Goal: Task Accomplishment & Management: Use online tool/utility

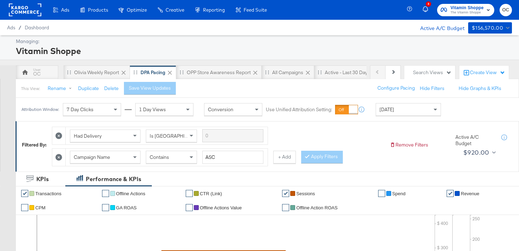
click at [26, 12] on rect at bounding box center [25, 10] width 32 height 13
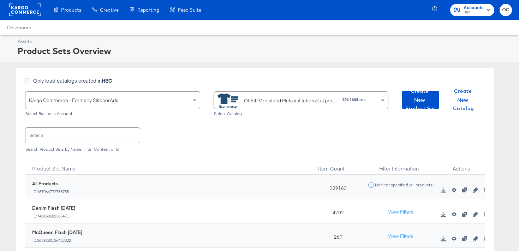
scroll to position [38, 0]
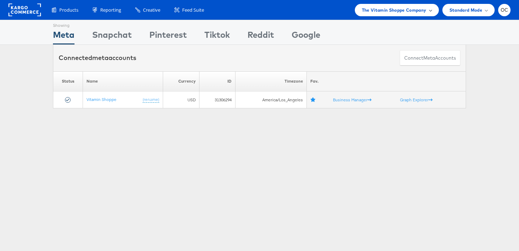
click at [385, 15] on div "The Vitamin Shoppe Company" at bounding box center [397, 10] width 84 height 12
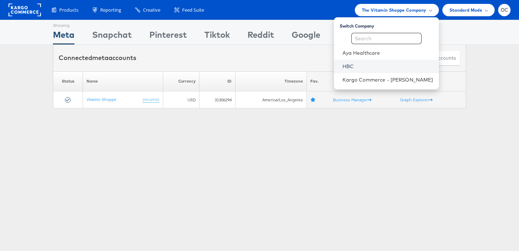
click at [370, 64] on link "HBC" at bounding box center [387, 66] width 91 height 7
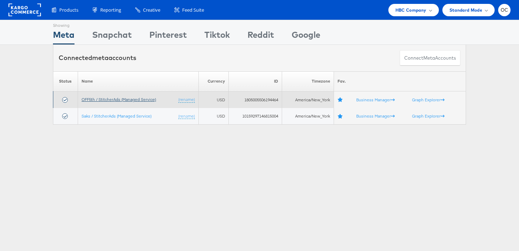
click at [104, 101] on link "OFF5th / StitcherAds (Managed Service)" at bounding box center [118, 99] width 74 height 5
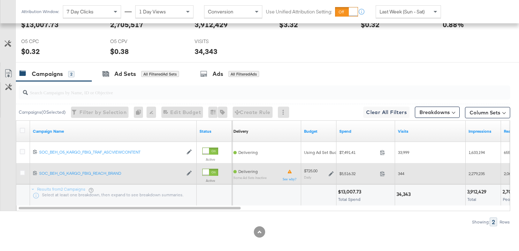
scroll to position [329, 0]
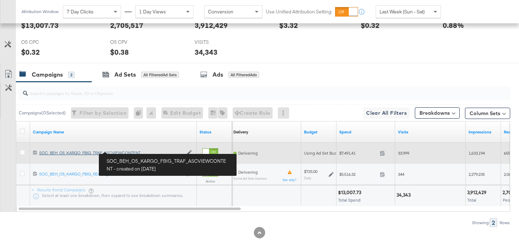
click at [125, 151] on div "SOC_BEH_O5_KARGO_FBIG_TRAF_ASCVIEWCONTENT SOC_BEH_O5_KARGO_FBIG_TRAF_ASCVIEWCON…" at bounding box center [111, 153] width 144 height 6
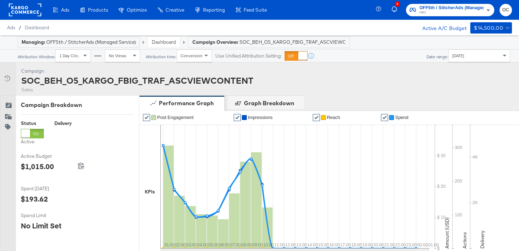
click at [159, 44] on link "Dashboard" at bounding box center [164, 42] width 24 height 6
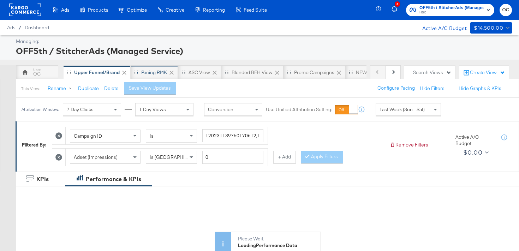
click at [144, 77] on div "Pacing RMK" at bounding box center [154, 72] width 47 height 14
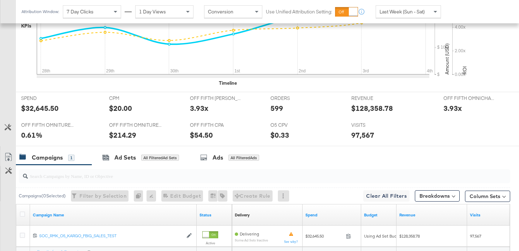
scroll to position [315, 0]
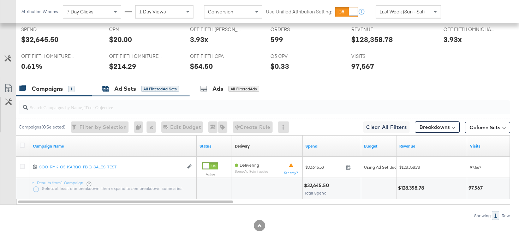
click at [152, 89] on div "All Filtered Ad Sets" at bounding box center [160, 89] width 38 height 6
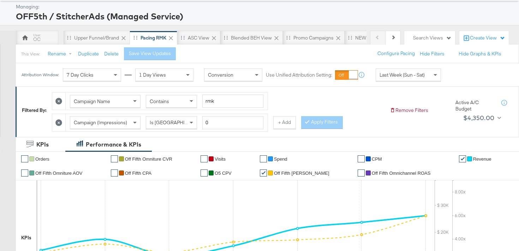
scroll to position [17, 0]
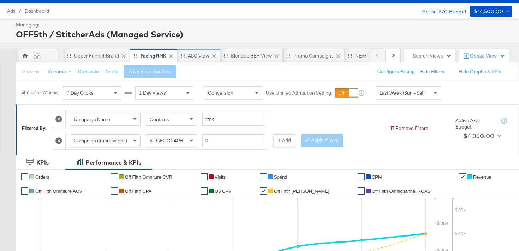
click at [191, 55] on div "ASC View" at bounding box center [199, 56] width 22 height 7
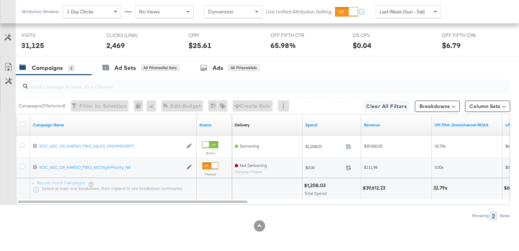
scroll to position [356, 0]
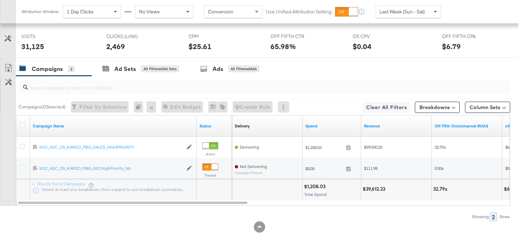
click at [405, 11] on span "Last Week (Sun - Sat)" at bounding box center [401, 11] width 45 height 6
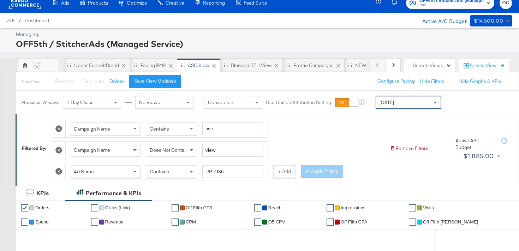
scroll to position [0, 0]
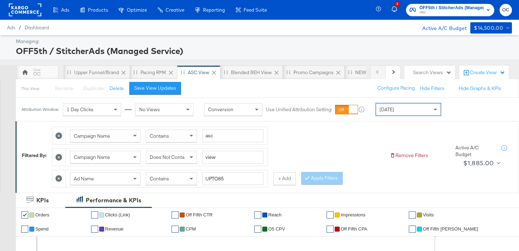
click at [61, 177] on icon at bounding box center [58, 178] width 7 height 7
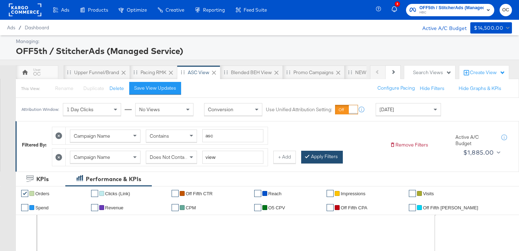
click at [313, 159] on button "Apply Filters" at bounding box center [322, 157] width 42 height 13
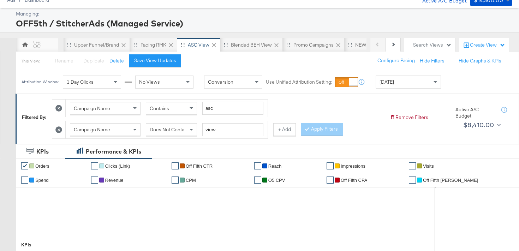
scroll to position [26, 0]
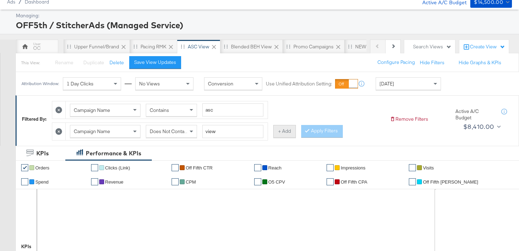
click at [274, 131] on button "+ Add" at bounding box center [284, 131] width 23 height 13
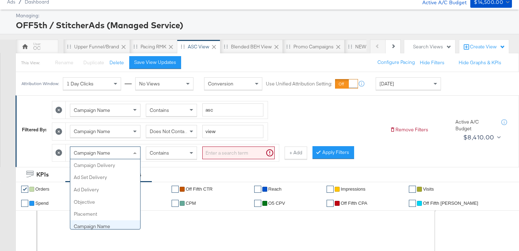
click at [115, 153] on div "Campaign Name" at bounding box center [105, 153] width 70 height 12
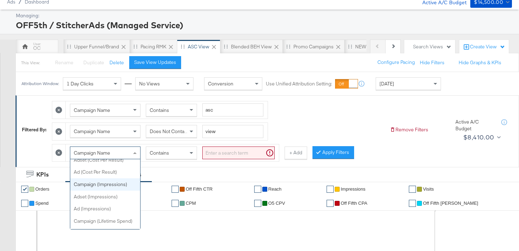
scroll to position [311, 0]
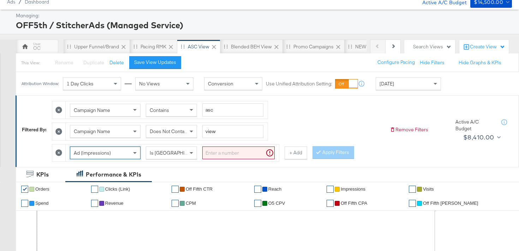
click at [232, 149] on input "search" at bounding box center [238, 152] width 72 height 13
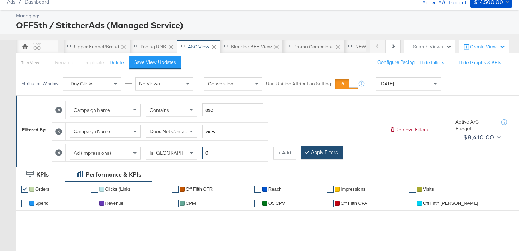
type input "0"
click at [324, 153] on button "Apply Filters" at bounding box center [322, 152] width 42 height 13
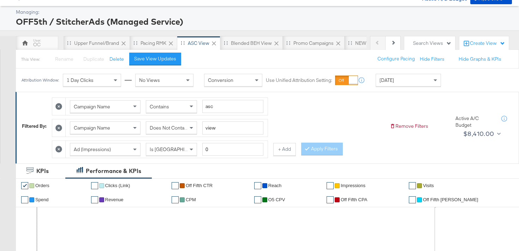
scroll to position [23, 0]
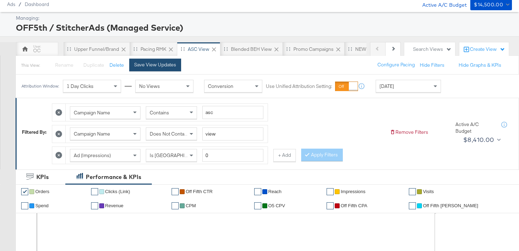
click at [147, 67] on div "Save View Updates" at bounding box center [155, 64] width 42 height 7
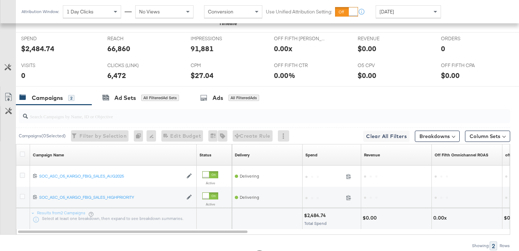
scroll to position [357, 0]
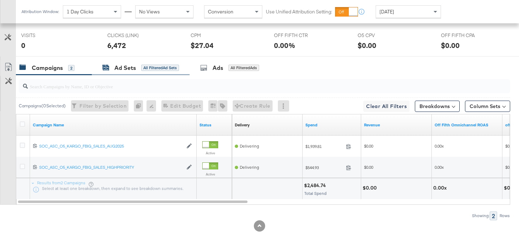
click at [165, 64] on div "Ad Sets All Filtered Ad Sets" at bounding box center [140, 68] width 77 height 8
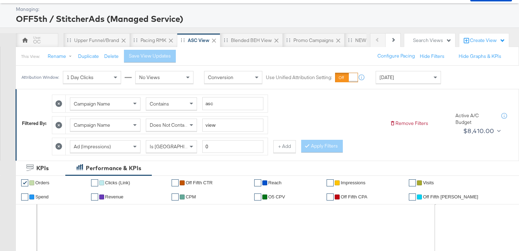
scroll to position [0, 0]
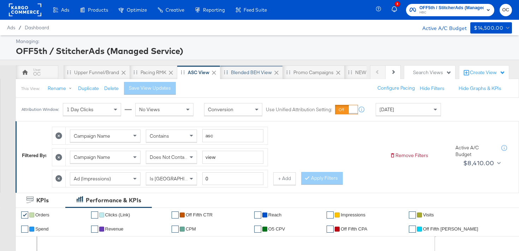
click at [234, 75] on div "Blended BEH View" at bounding box center [251, 72] width 62 height 14
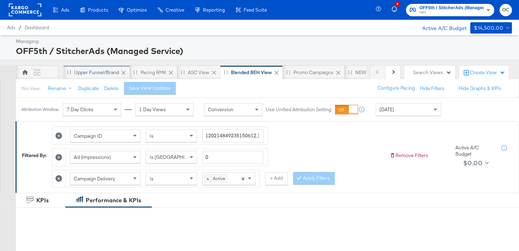
click at [97, 73] on div "Upper Funnel/Brand" at bounding box center [96, 72] width 45 height 7
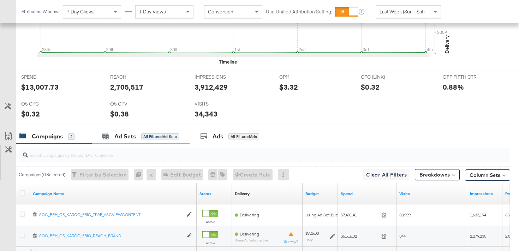
scroll to position [336, 0]
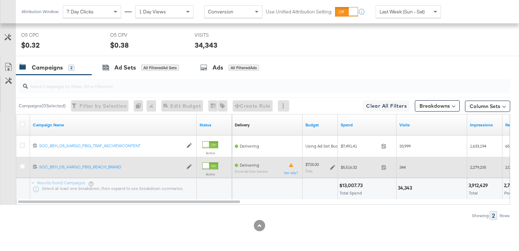
click at [334, 166] on icon at bounding box center [332, 167] width 5 height 5
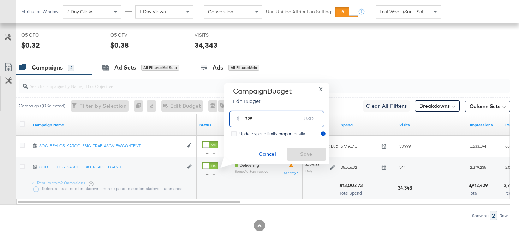
drag, startPoint x: 257, startPoint y: 121, endPoint x: 237, endPoint y: 121, distance: 20.1
click at [237, 121] on div "$ 725 USD" at bounding box center [276, 119] width 95 height 16
type input "800"
click at [321, 88] on span "X" at bounding box center [321, 89] width 4 height 10
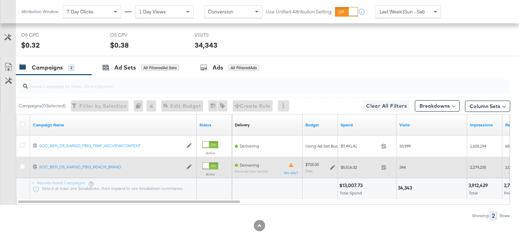
click at [331, 167] on icon at bounding box center [332, 167] width 5 height 5
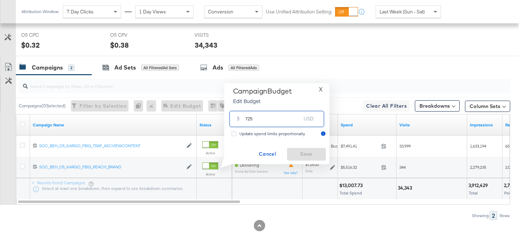
drag, startPoint x: 250, startPoint y: 119, endPoint x: 240, endPoint y: 118, distance: 9.9
click at [240, 119] on div "$ 725 USD" at bounding box center [276, 119] width 95 height 16
click at [321, 92] on span "X" at bounding box center [321, 89] width 4 height 10
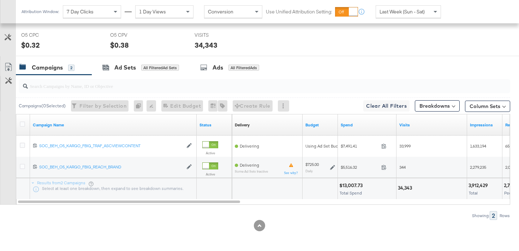
click at [278, 208] on div "Campaigns ( 0 Selected) Filter by Selection Filter 0 campaigns 0 Rename 0 campa…" at bounding box center [255, 147] width 510 height 145
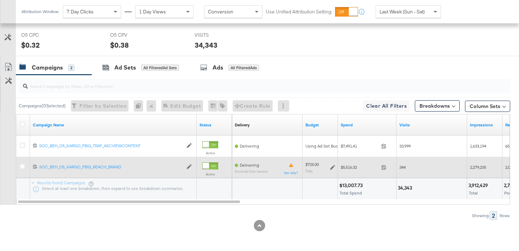
click at [332, 169] on icon at bounding box center [332, 167] width 5 height 5
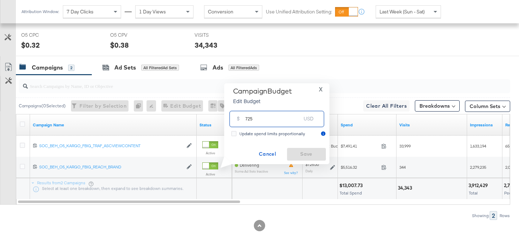
drag, startPoint x: 250, startPoint y: 119, endPoint x: 238, endPoint y: 119, distance: 12.0
click at [238, 119] on div "$ 725 USD" at bounding box center [276, 119] width 95 height 16
type input "800"
click at [302, 158] on span "Save" at bounding box center [306, 154] width 33 height 9
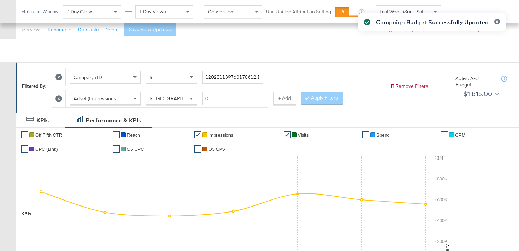
scroll to position [0, 0]
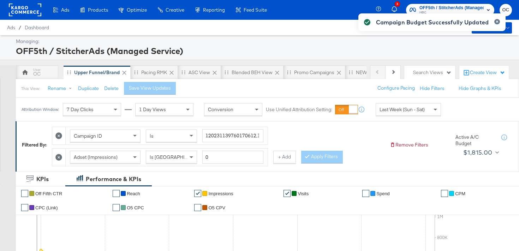
click at [191, 80] on div "This View: Rename Duplicate Delete Save View Updates Configure Pacing Hide Filt…" at bounding box center [267, 88] width 503 height 19
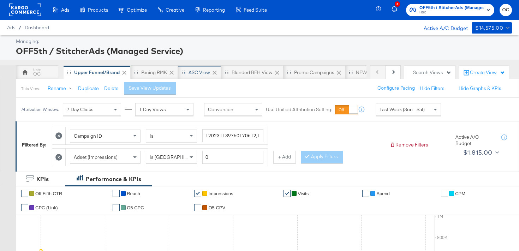
click at [196, 74] on div "ASC View" at bounding box center [199, 72] width 22 height 7
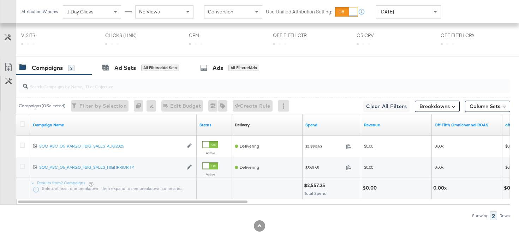
scroll to position [357, 0]
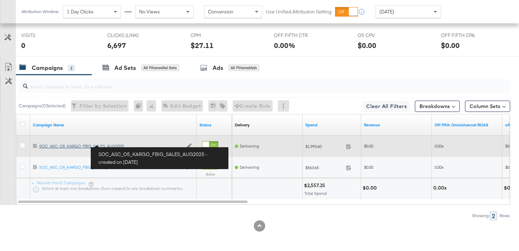
click at [117, 145] on div "SOC_ASC_O5_KARGO_FBIG_SALES_AUG2025 SOC_ASC_O5_KARGO_FBIG_SALES_AUG2025" at bounding box center [111, 146] width 144 height 6
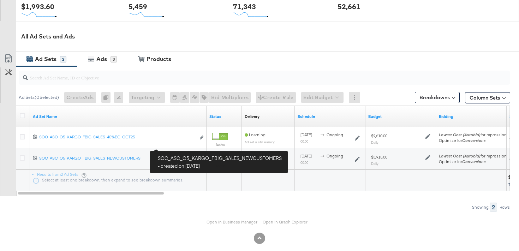
scroll to position [310, 0]
